Goal: Find specific page/section: Find specific page/section

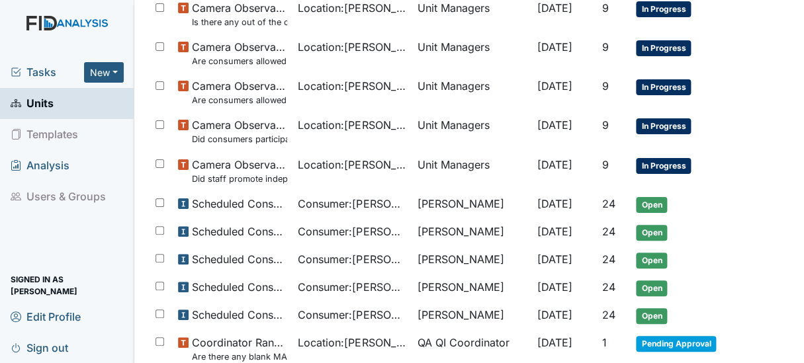
scroll to position [389, 0]
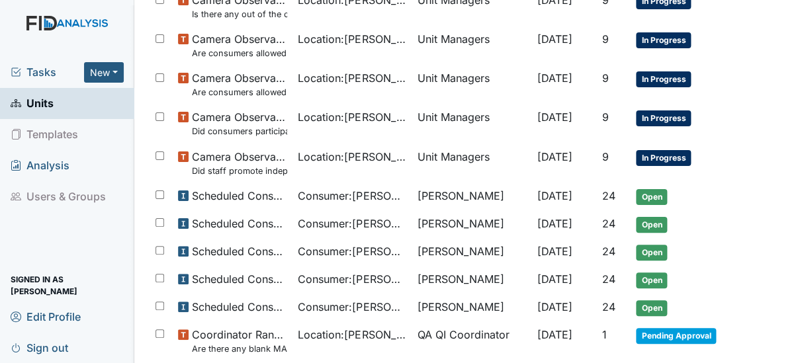
click at [44, 102] on span "Units" at bounding box center [32, 103] width 43 height 21
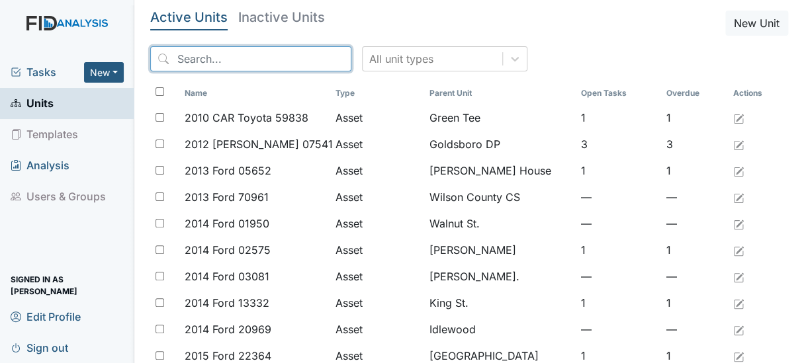
click at [252, 54] on input "search" at bounding box center [250, 58] width 201 height 25
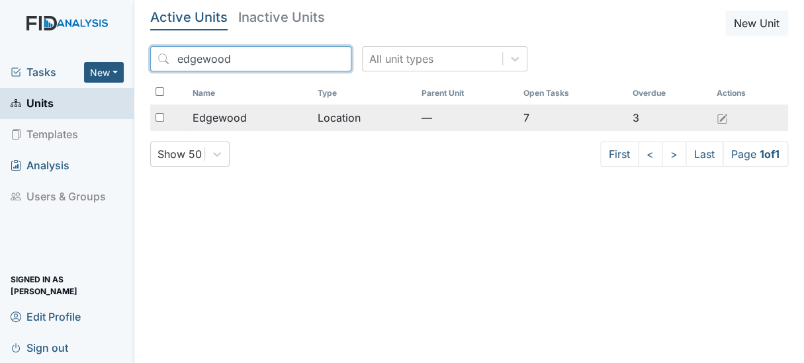
type input "edgewood"
click at [218, 115] on span "Edgewood" at bounding box center [220, 118] width 54 height 16
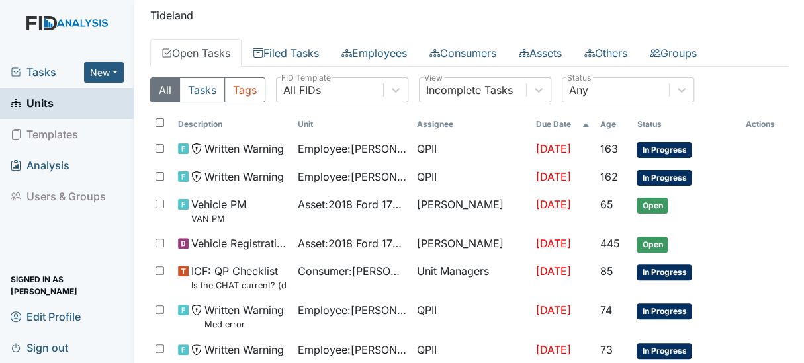
scroll to position [28, 0]
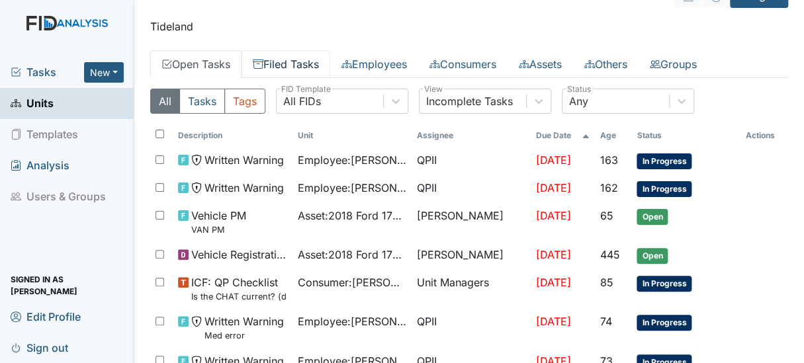
click at [301, 64] on link "Filed Tasks" at bounding box center [286, 64] width 89 height 28
